Goal: Transaction & Acquisition: Purchase product/service

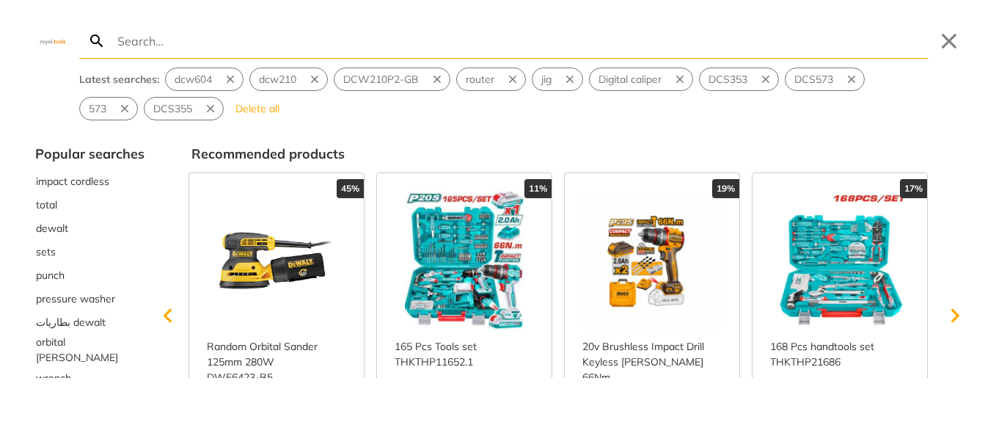
type input "CT15233P"
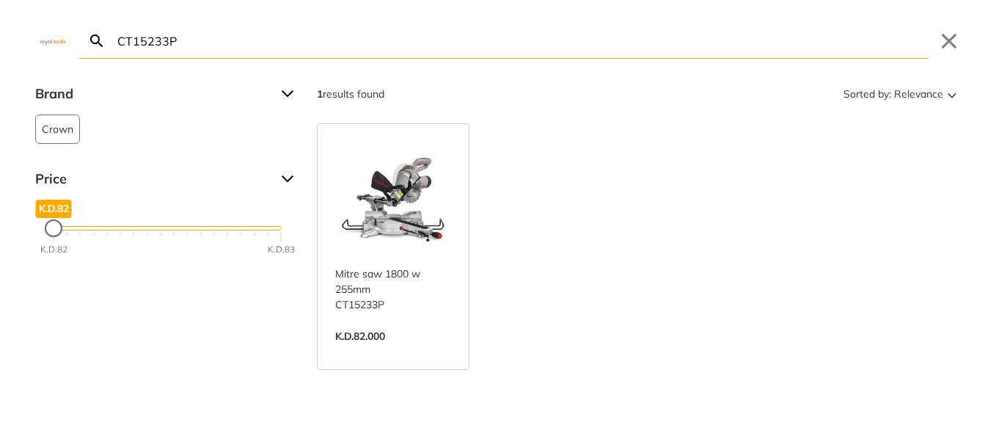
click at [383, 351] on link "View more →" at bounding box center [393, 351] width 116 height 0
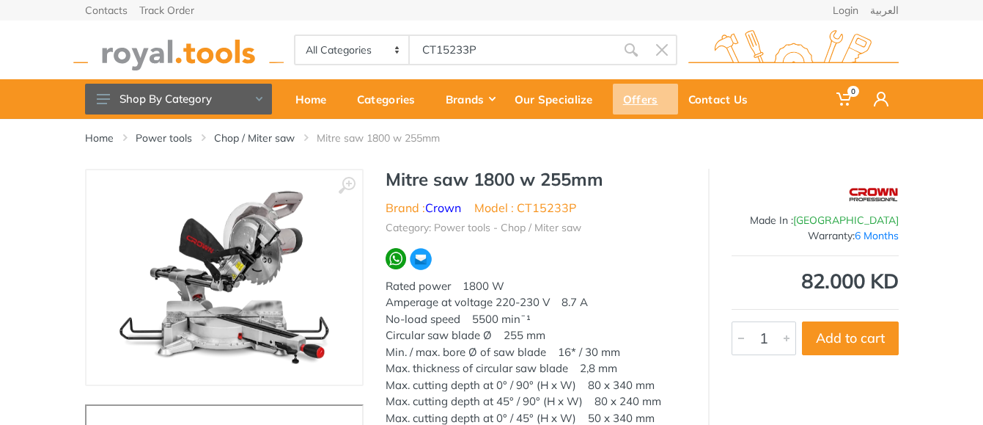
click at [642, 100] on div "Offers" at bounding box center [645, 99] width 65 height 31
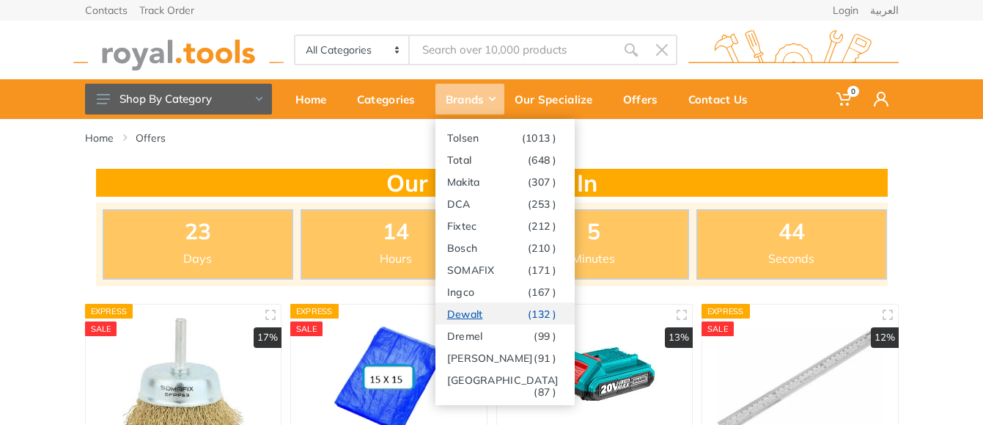
click at [469, 317] on link "Dewalt (132 )" at bounding box center [505, 313] width 139 height 22
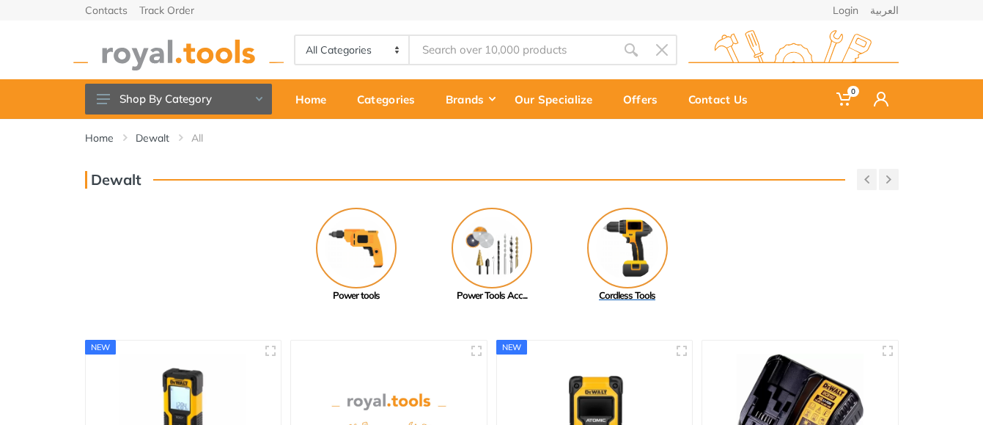
click at [639, 238] on img at bounding box center [627, 248] width 81 height 81
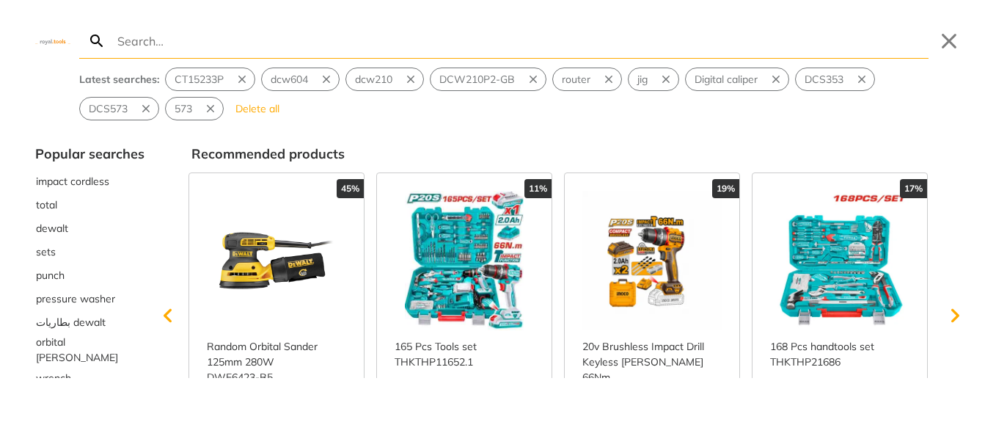
type input "CT15233P"
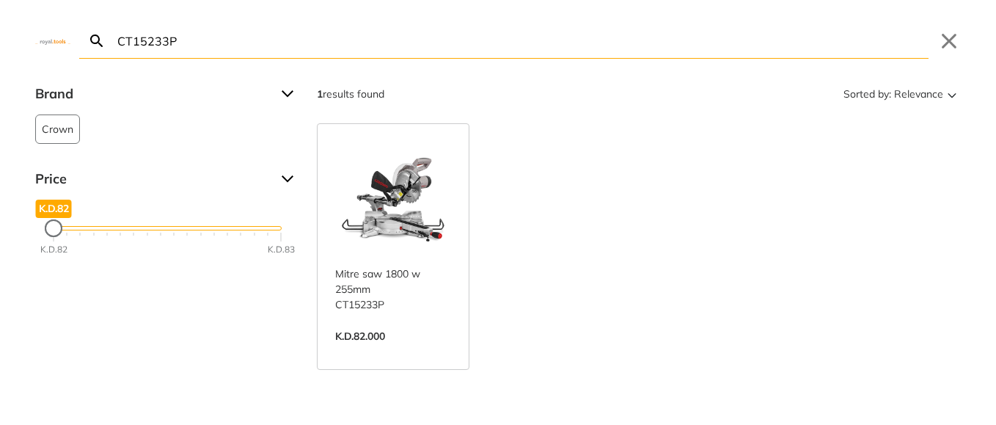
click at [383, 351] on link "View more →" at bounding box center [393, 351] width 116 height 0
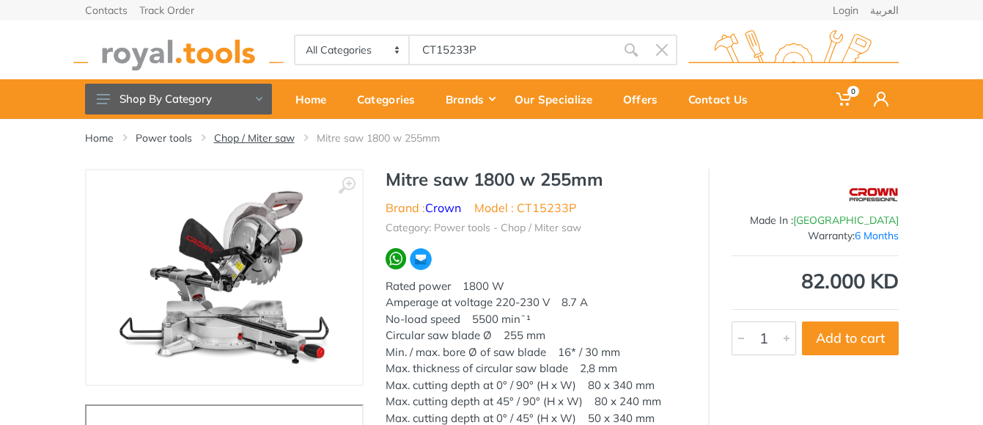
click at [271, 136] on link "Chop / Miter saw" at bounding box center [254, 138] width 81 height 15
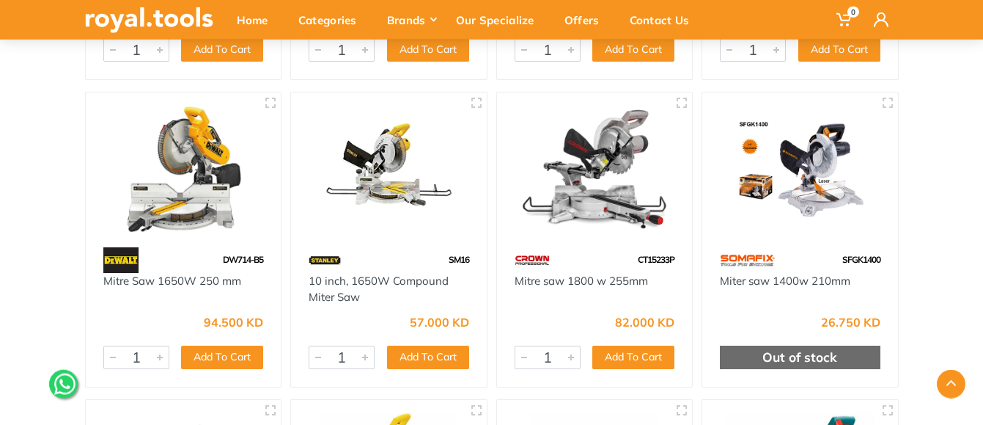
scroll to position [748, 0]
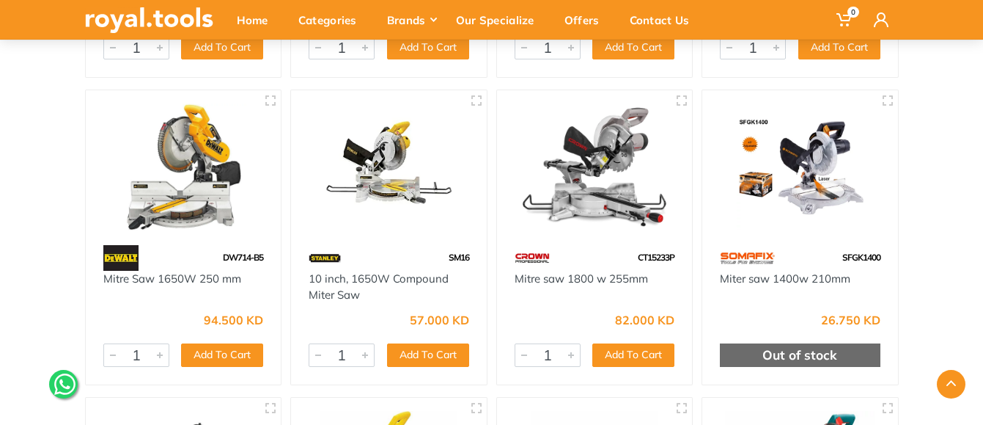
click at [597, 191] on img at bounding box center [594, 166] width 169 height 127
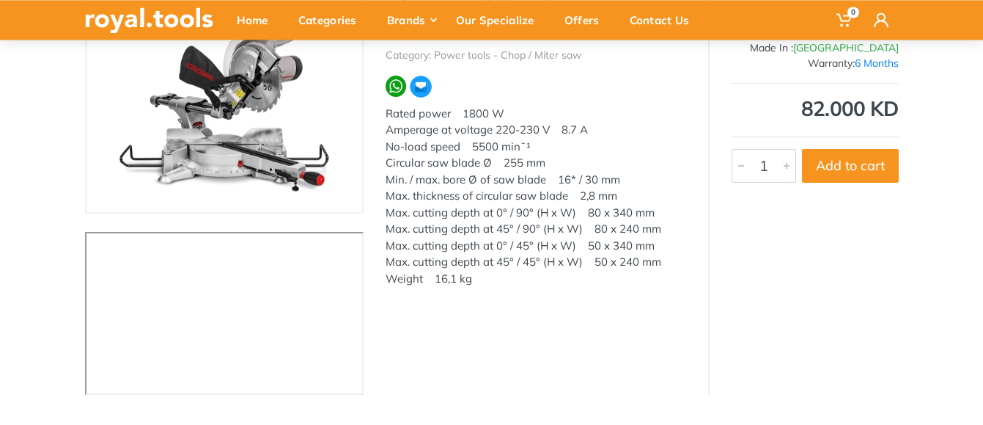
scroll to position [150, 0]
